Goal: Task Accomplishment & Management: Use online tool/utility

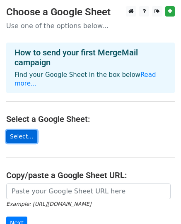
click at [27, 130] on link "Select..." at bounding box center [21, 136] width 31 height 13
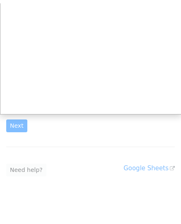
scroll to position [104, 0]
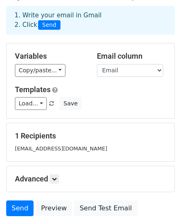
scroll to position [34, 0]
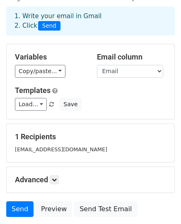
click at [55, 143] on div "1 Recipients shah@gmail.com" at bounding box center [90, 144] width 151 height 22
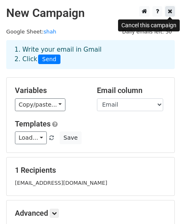
click at [171, 9] on icon at bounding box center [170, 11] width 5 height 6
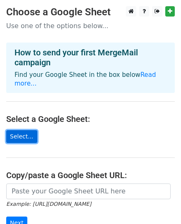
click at [20, 130] on link "Select..." at bounding box center [21, 136] width 31 height 13
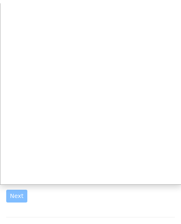
scroll to position [22, 0]
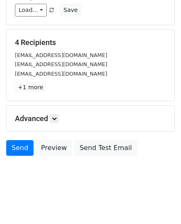
scroll to position [130, 0]
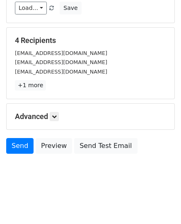
click at [49, 188] on body "New Campaign Daily emails left: 50 Google Sheet: shah 1. Write your email in Gm…" at bounding box center [90, 33] width 181 height 315
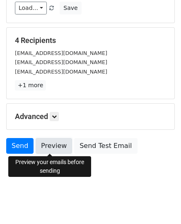
click at [53, 147] on link "Preview" at bounding box center [54, 146] width 36 height 16
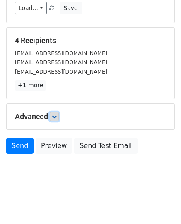
click at [57, 116] on icon at bounding box center [54, 116] width 5 height 5
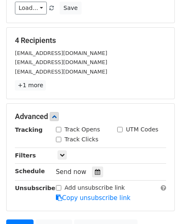
click at [62, 130] on div "Track Opens" at bounding box center [78, 129] width 44 height 9
click at [58, 131] on input "Track Opens" at bounding box center [58, 129] width 5 height 5
checkbox input "true"
click at [59, 141] on input "Track Clicks" at bounding box center [58, 139] width 5 height 5
checkbox input "true"
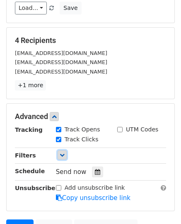
click at [65, 157] on link at bounding box center [62, 155] width 9 height 9
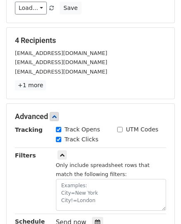
click at [62, 162] on small "Only include spreadsheet rows that match the following filters:" at bounding box center [103, 170] width 94 height 16
click at [62, 155] on icon at bounding box center [62, 155] width 5 height 5
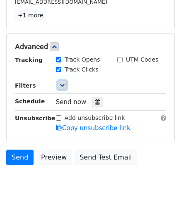
scroll to position [201, 0]
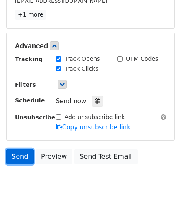
click at [21, 159] on link "Send" at bounding box center [19, 157] width 27 height 16
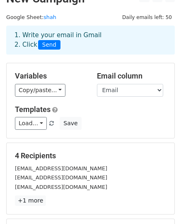
scroll to position [13, 0]
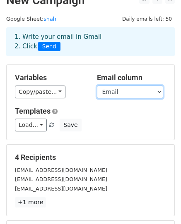
click at [161, 92] on select "First Name Last Name Email Amount Category" at bounding box center [130, 92] width 66 height 13
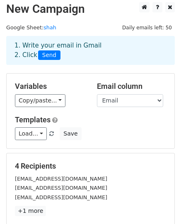
scroll to position [0, 0]
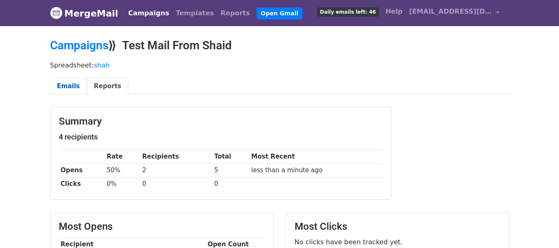
click at [73, 82] on link "Emails" at bounding box center [68, 86] width 37 height 17
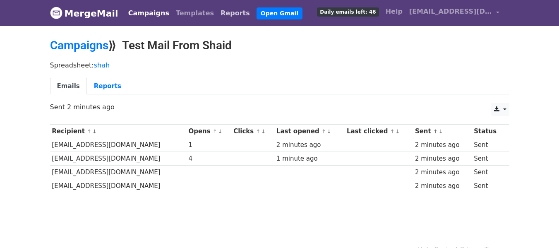
click at [218, 12] on link "Reports" at bounding box center [235, 13] width 36 height 17
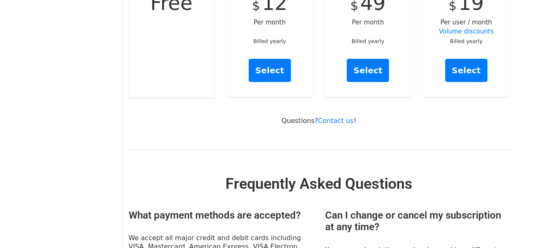
scroll to position [197, 0]
